Goal: Transaction & Acquisition: Purchase product/service

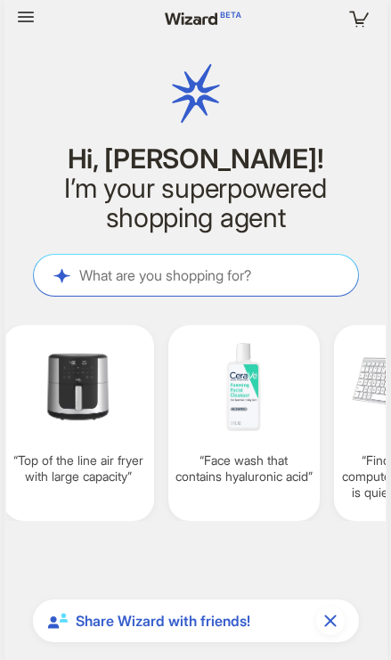
scroll to position [0, 1661]
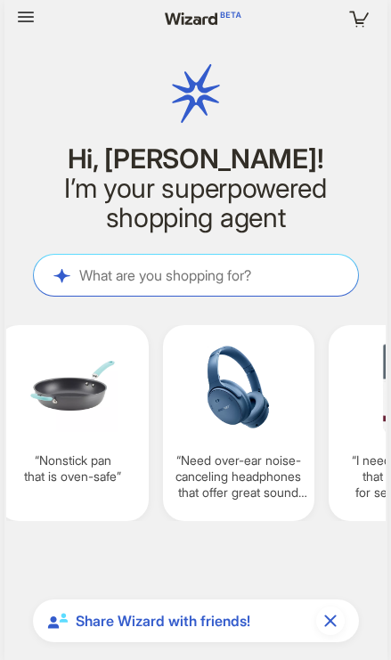
scroll to position [0, 1505]
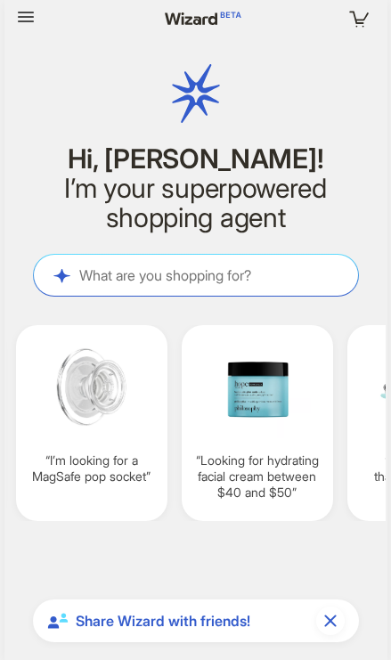
scroll to position [0, 1650]
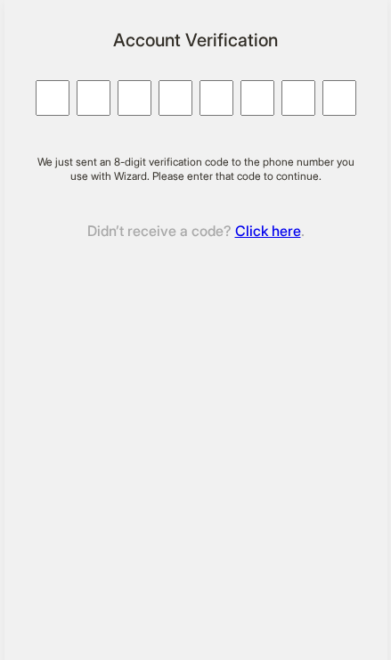
click at [42, 96] on input "Character 1." at bounding box center [53, 98] width 34 height 36
type input "*"
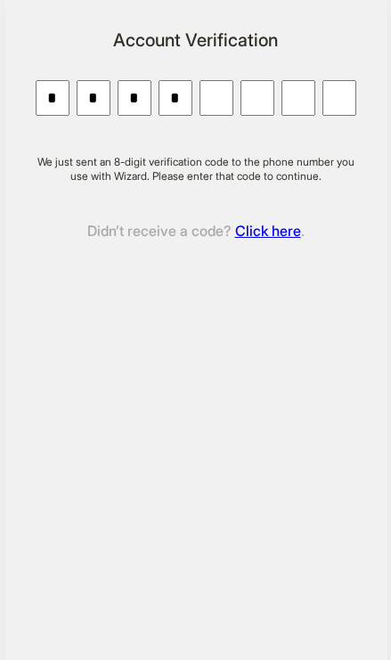
type input "*"
click at [47, 97] on input "Character 1." at bounding box center [53, 98] width 34 height 36
type input "*"
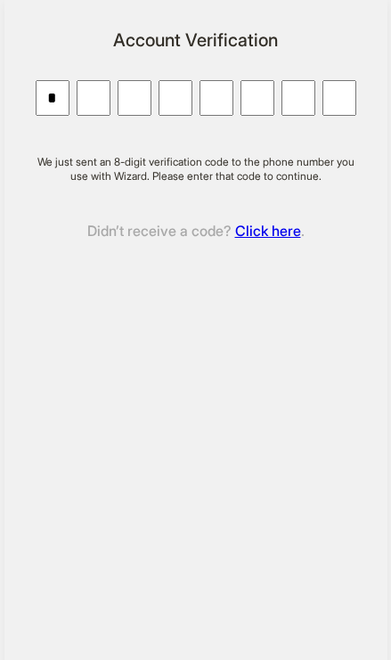
type input "*"
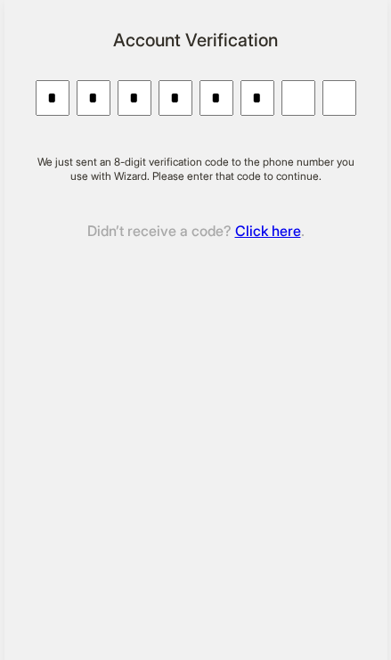
type input "*"
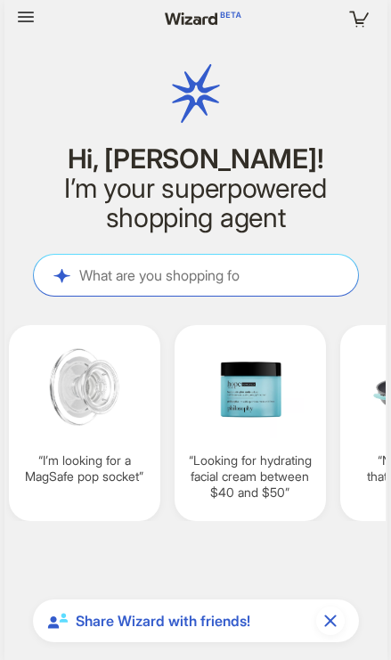
scroll to position [4279, 0]
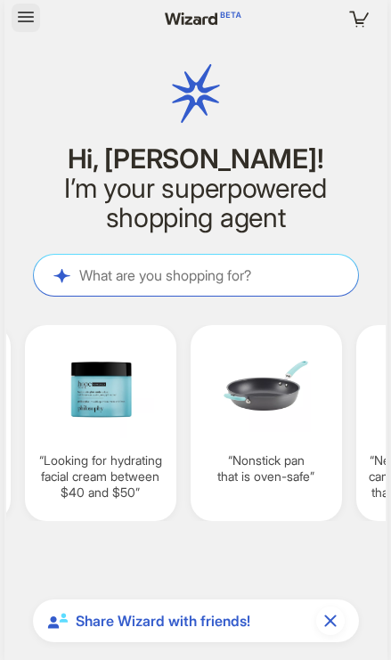
click at [25, 19] on icon "button" at bounding box center [25, 16] width 21 height 21
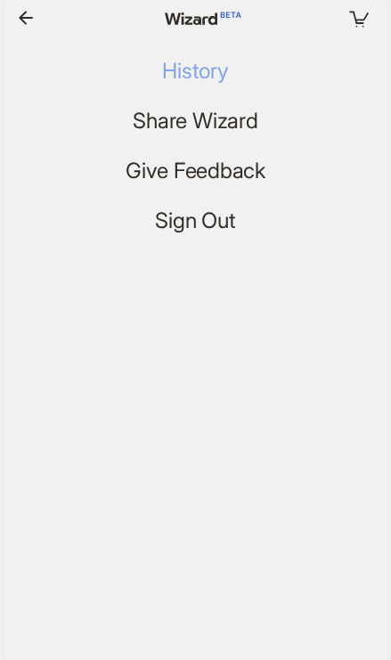
click at [216, 68] on span "History" at bounding box center [195, 72] width 66 height 26
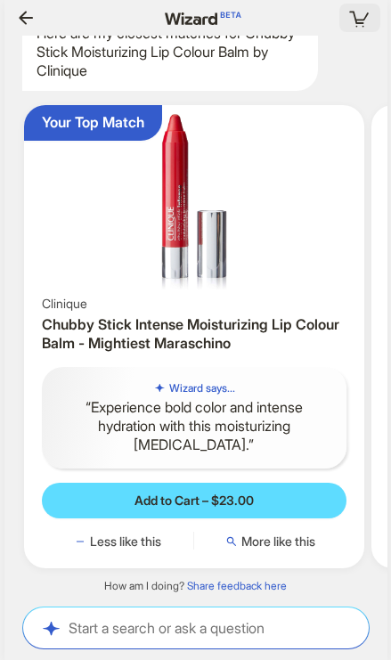
click at [358, 17] on icon "button" at bounding box center [360, 18] width 32 height 32
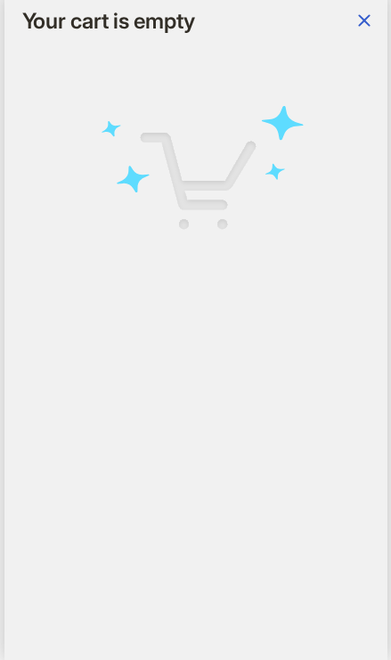
scroll to position [0, 2147]
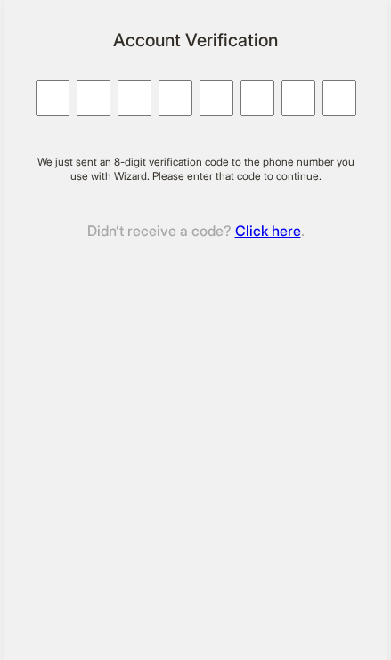
click at [52, 94] on input "Character 1." at bounding box center [53, 98] width 34 height 36
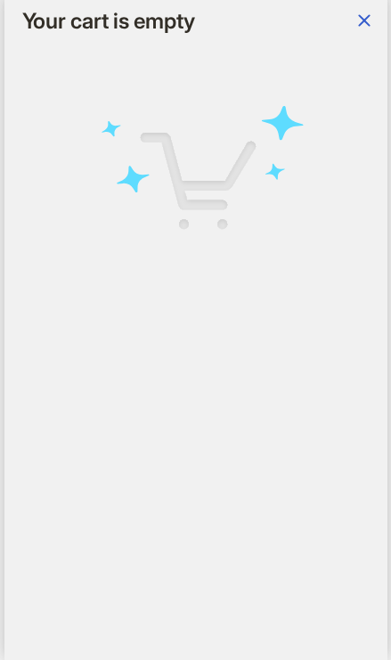
scroll to position [4279, 0]
click at [357, 25] on icon "button" at bounding box center [364, 20] width 21 height 21
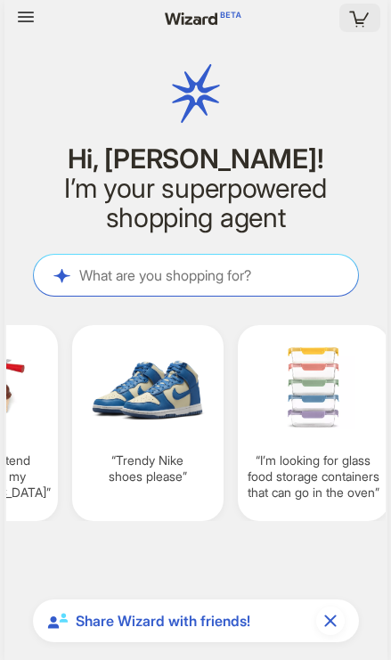
click at [363, 18] on icon "button" at bounding box center [360, 18] width 32 height 32
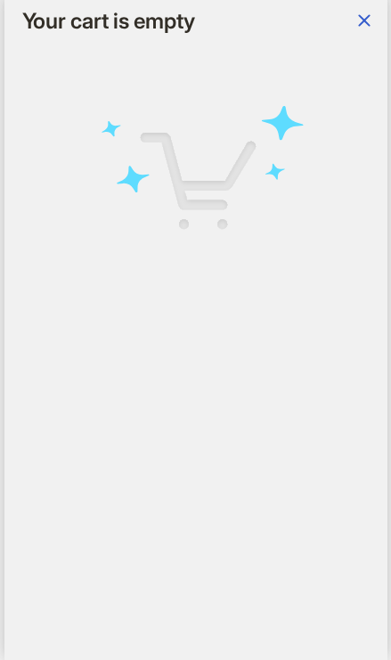
click at [363, 18] on icon "button" at bounding box center [364, 20] width 21 height 21
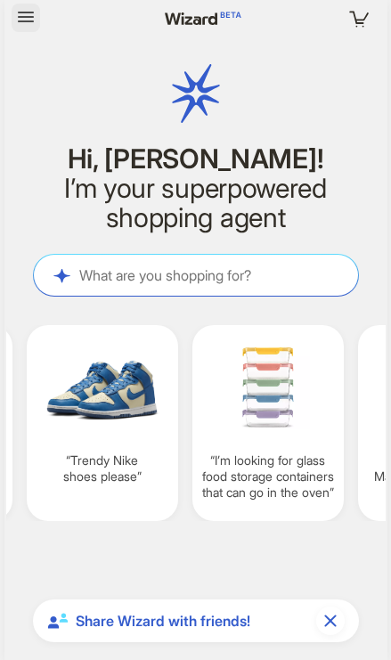
click at [37, 13] on button "button" at bounding box center [26, 18] width 29 height 29
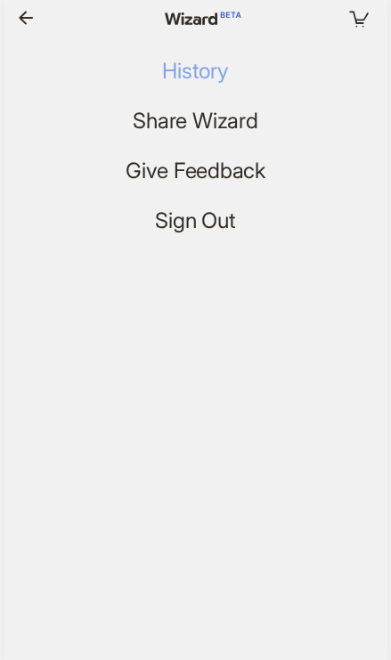
click at [225, 60] on span "History" at bounding box center [195, 72] width 66 height 26
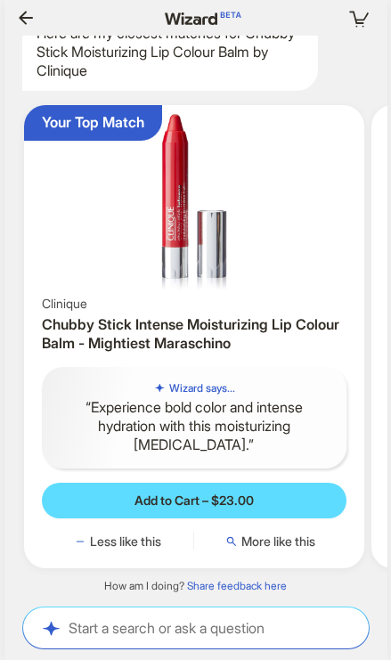
scroll to position [0, 1494]
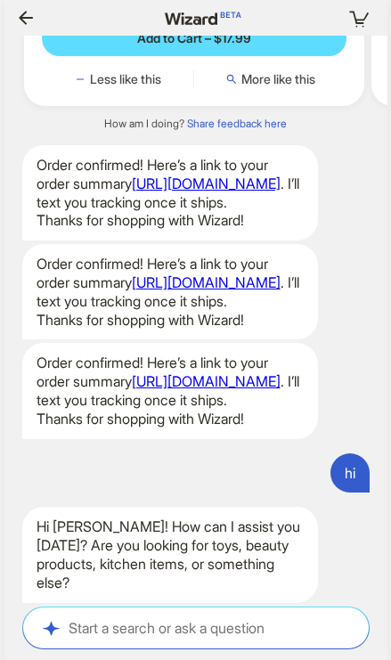
scroll to position [4200, 0]
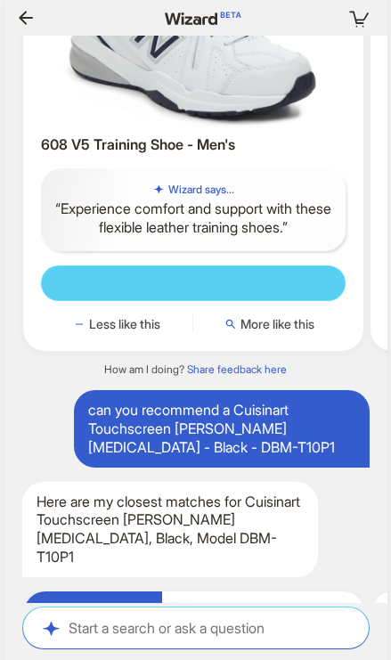
click at [221, 292] on span at bounding box center [194, 283] width 304 height 34
click at [221, 292] on span at bounding box center [195, 283] width 304 height 34
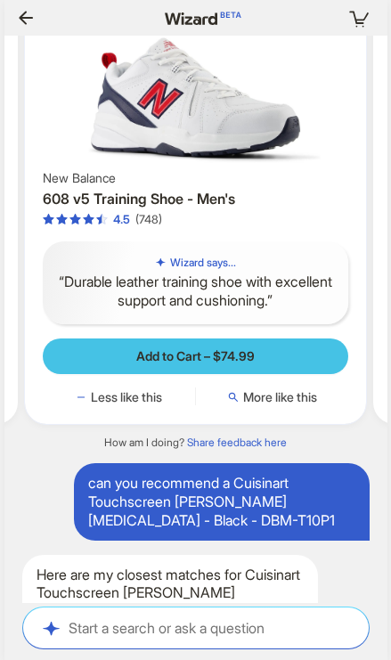
click at [223, 364] on span "Add to Cart – $74.99" at bounding box center [195, 356] width 119 height 16
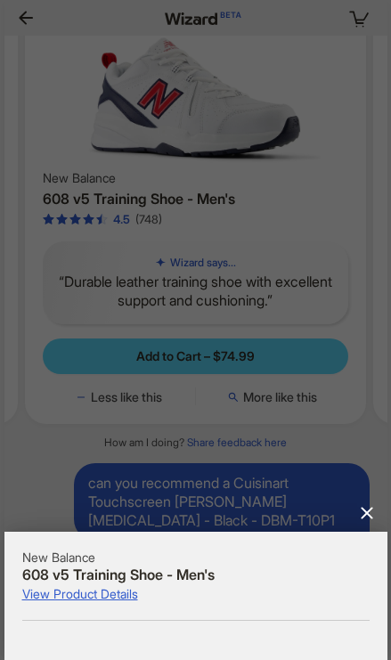
click at [265, 634] on div "New Balance 608 v5 Training Shoe - Men's View Product Details" at bounding box center [195, 596] width 347 height 93
click at [367, 511] on icon "Close" at bounding box center [367, 513] width 12 height 12
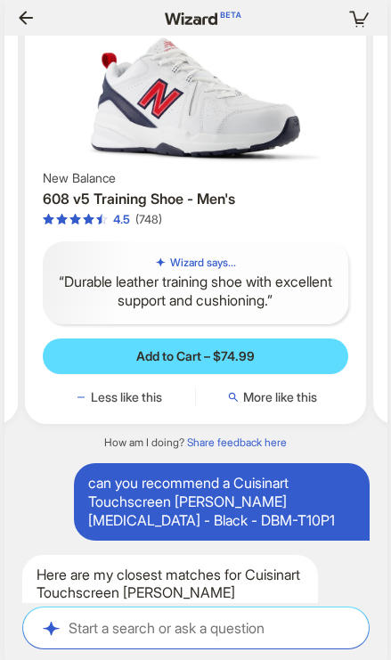
click at [276, 208] on h3 "608 v5 Training Shoe - Men's" at bounding box center [196, 199] width 306 height 19
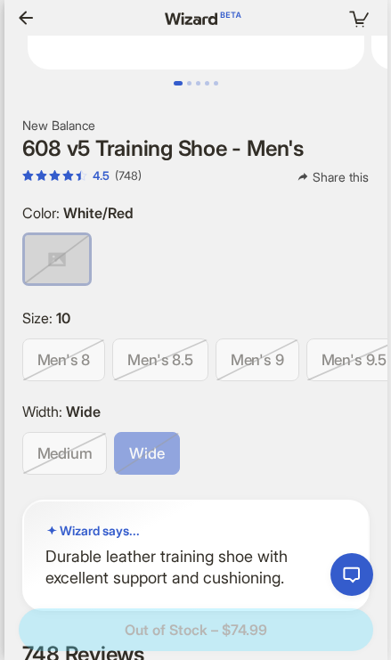
click at [22, 28] on icon "button" at bounding box center [25, 17] width 21 height 21
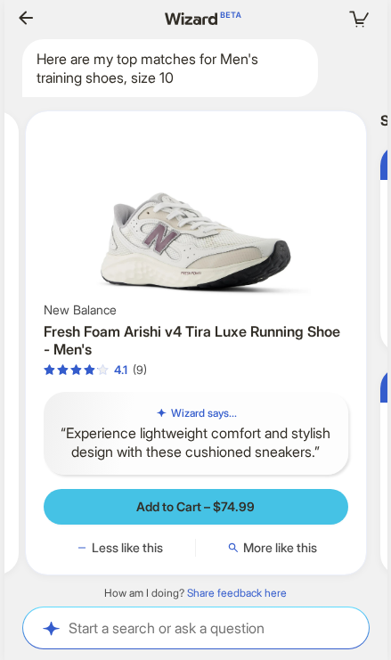
click at [218, 508] on span "Add to Cart – $74.99" at bounding box center [195, 507] width 119 height 16
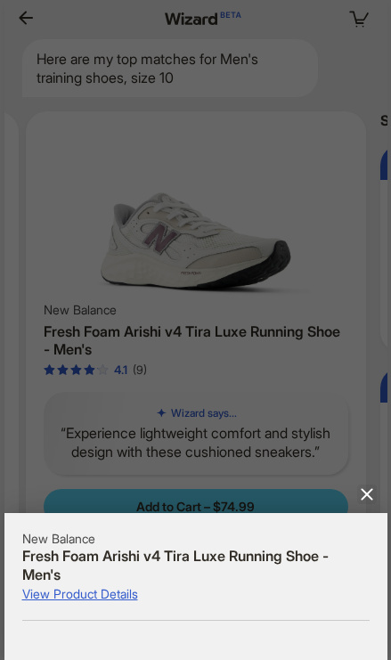
click at [358, 503] on icon "Close" at bounding box center [366, 494] width 21 height 21
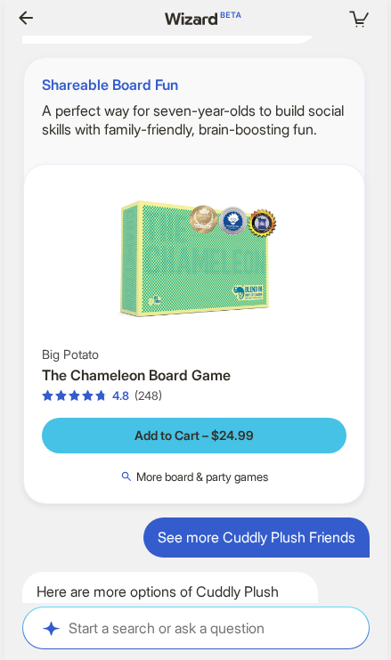
click at [251, 428] on span "Add to Cart – $24.99" at bounding box center [194, 436] width 119 height 16
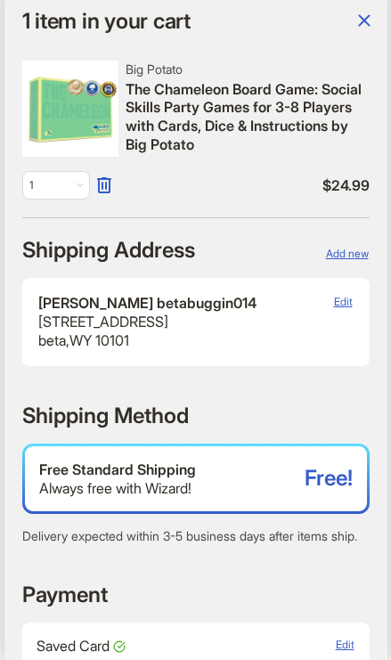
scroll to position [0, 1990]
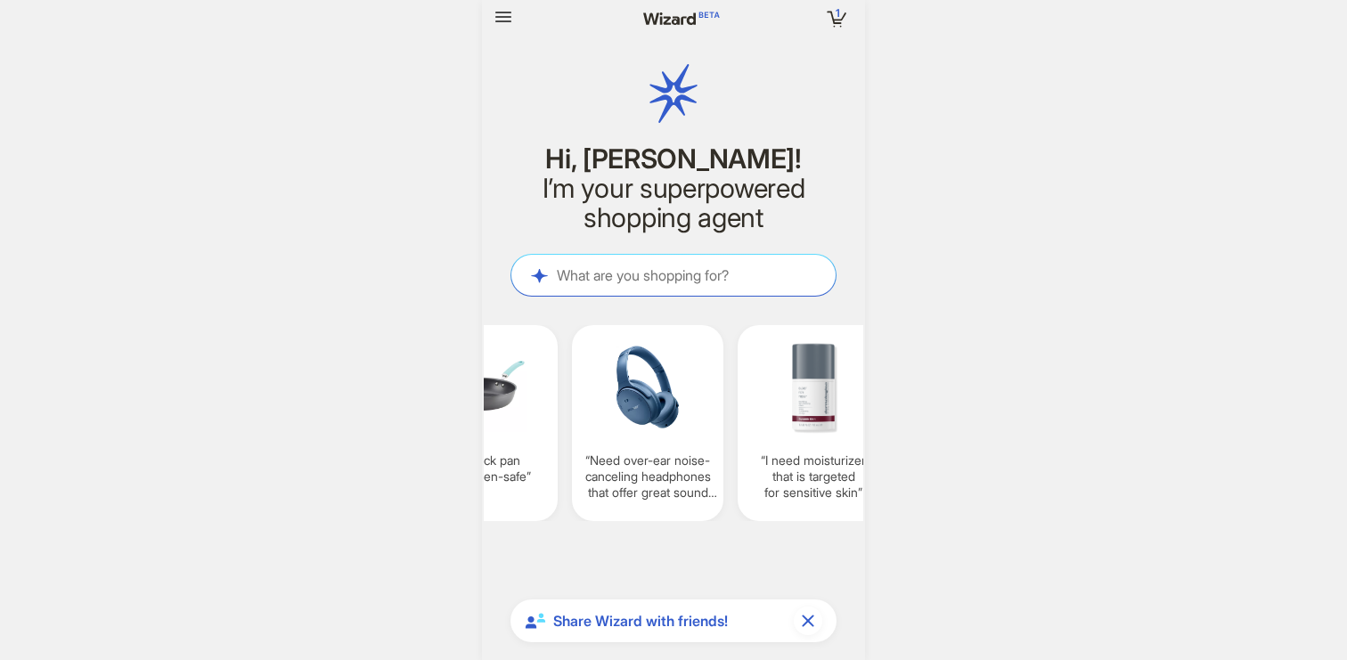
scroll to position [0, 1409]
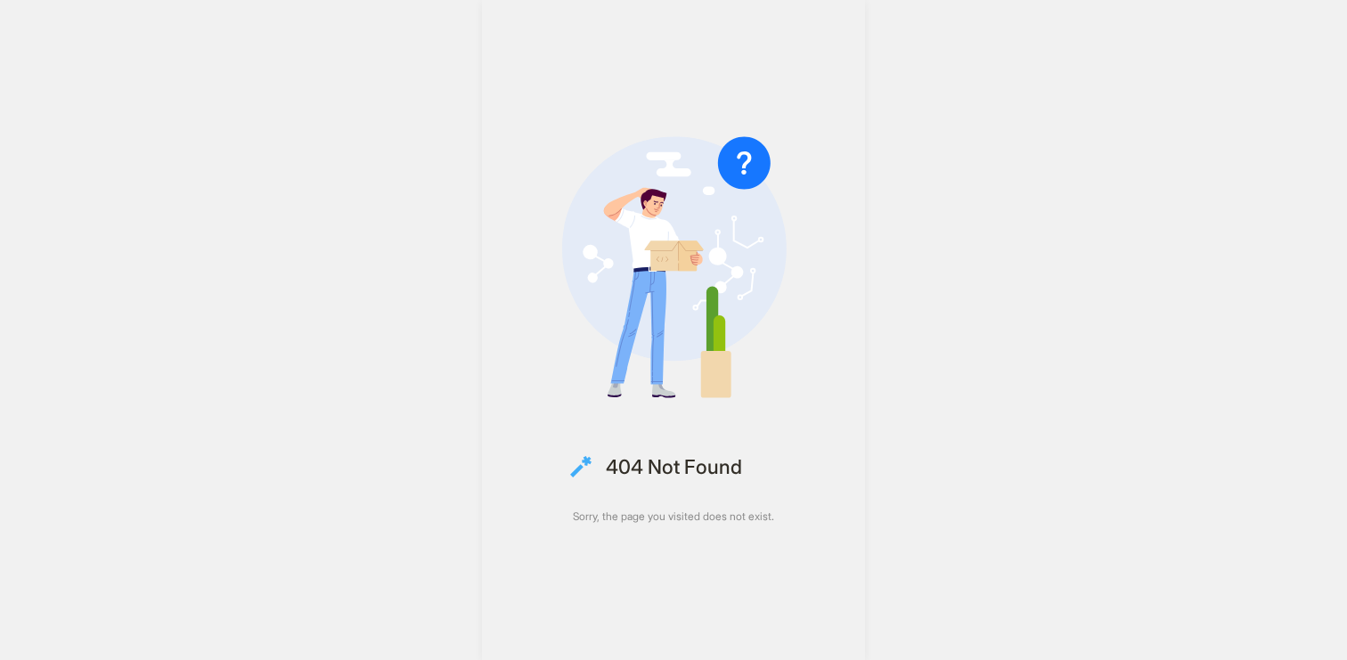
scroll to position [4279, 0]
